Goal: Task Accomplishment & Management: Complete application form

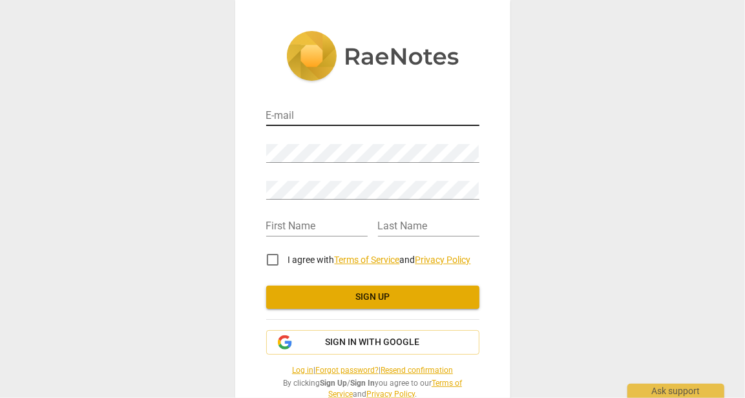
click at [310, 115] on input "email" at bounding box center [372, 116] width 213 height 19
type input "[EMAIL_ADDRESS][DOMAIN_NAME]"
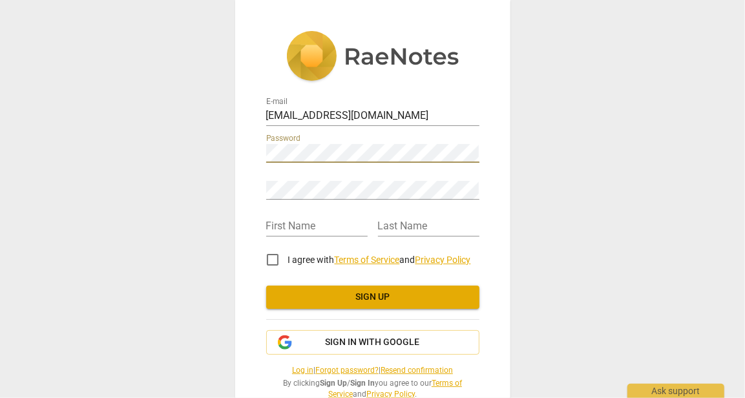
click at [260, 141] on div "E-mail [EMAIL_ADDRESS][DOMAIN_NAME] Password Retype Password First Name Last Na…" at bounding box center [372, 215] width 275 height 430
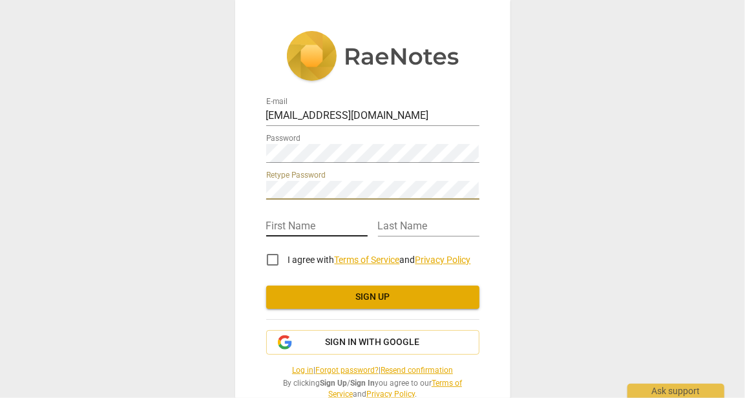
click at [286, 229] on input "text" at bounding box center [316, 227] width 101 height 19
type input "[PERSON_NAME]"
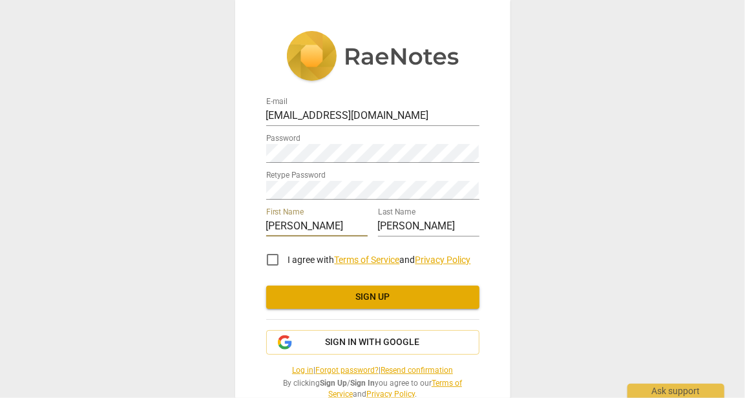
click at [275, 259] on input "I agree with Terms of Service and Privacy Policy" at bounding box center [272, 259] width 31 height 31
checkbox input "true"
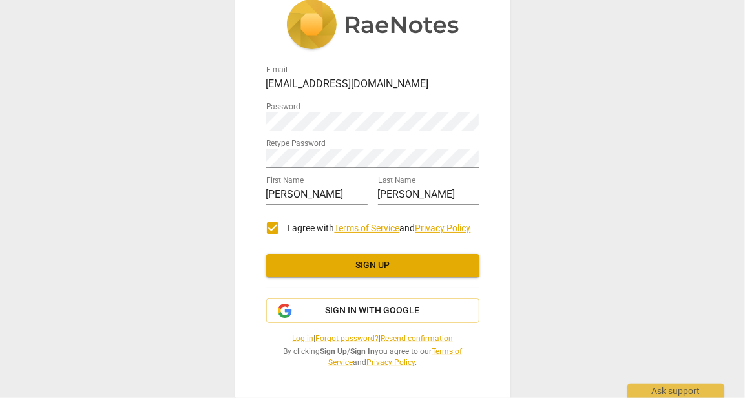
click at [342, 270] on span "Sign up" at bounding box center [372, 265] width 192 height 13
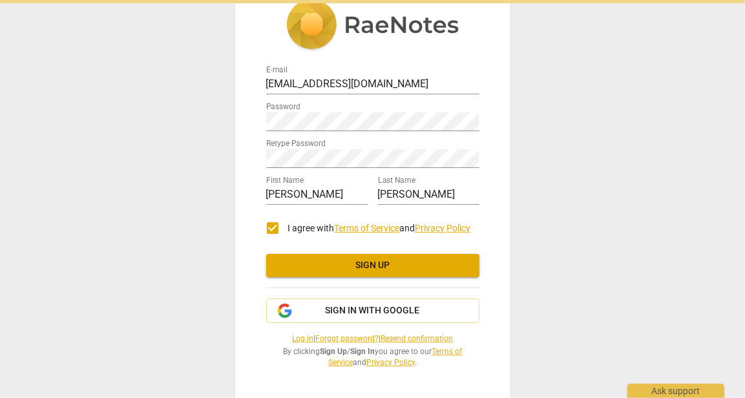
scroll to position [0, 0]
